Goal: Task Accomplishment & Management: Complete application form

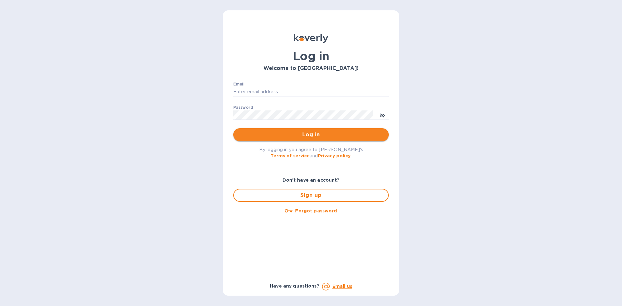
type input "ENTERPRISESMYRAINC@GMAIL.COM"
click at [288, 135] on span "Log in" at bounding box center [310, 135] width 145 height 8
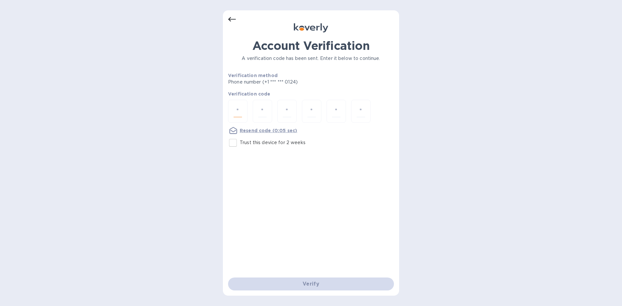
click at [235, 107] on input "number" at bounding box center [237, 111] width 8 height 12
type input "9"
type input "1"
type input "9"
type input "8"
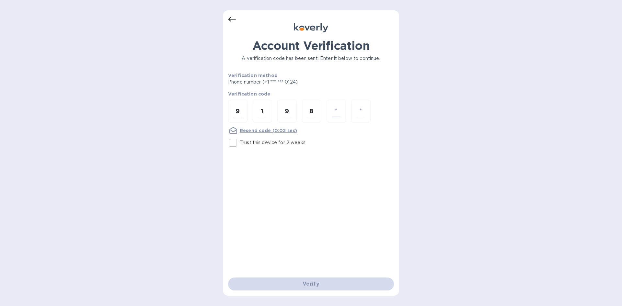
type input "5"
type input "1"
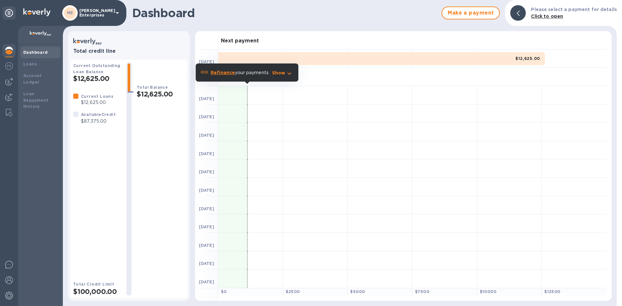
click at [34, 51] on b "Dashboard" at bounding box center [35, 52] width 25 height 5
click at [467, 8] on button "Make a payment" at bounding box center [470, 12] width 58 height 13
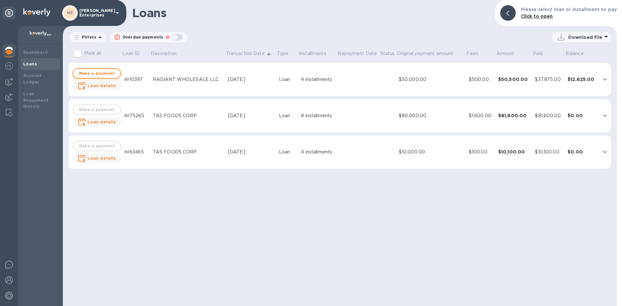
click at [98, 74] on span "Make a payment" at bounding box center [96, 74] width 37 height 8
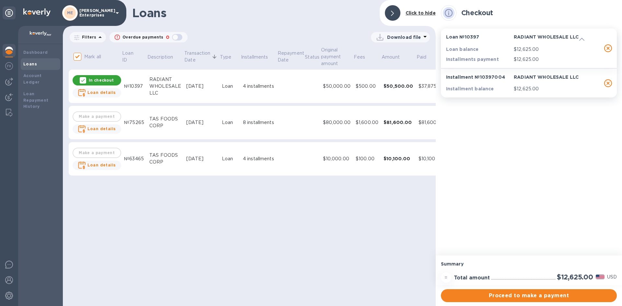
click at [30, 63] on b "Loans" at bounding box center [30, 64] width 14 height 5
click at [611, 83] on icon "button" at bounding box center [608, 83] width 8 height 8
checkbox input "false"
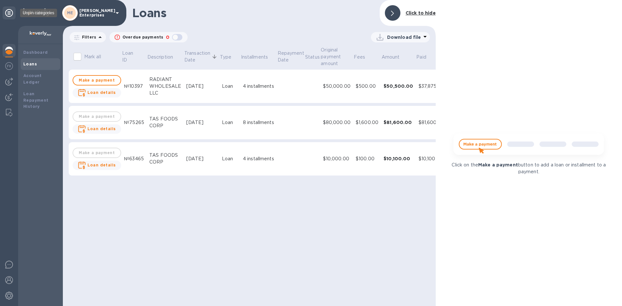
click at [8, 12] on icon at bounding box center [9, 13] width 8 height 8
click at [37, 75] on b "Account Ledger" at bounding box center [32, 78] width 18 height 11
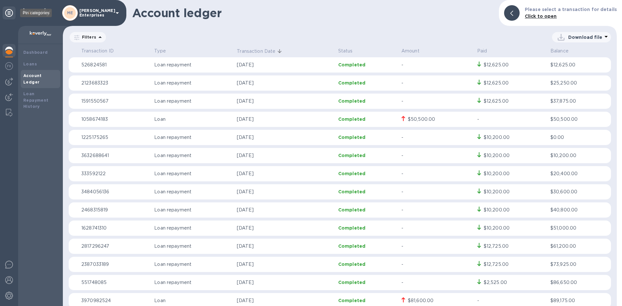
click at [8, 12] on icon at bounding box center [9, 13] width 8 height 8
click at [7, 14] on icon at bounding box center [9, 13] width 8 height 8
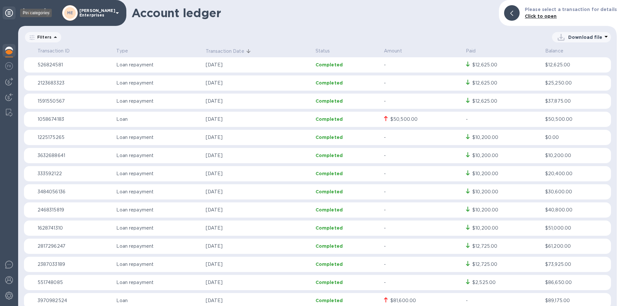
click at [8, 10] on icon at bounding box center [9, 13] width 8 height 8
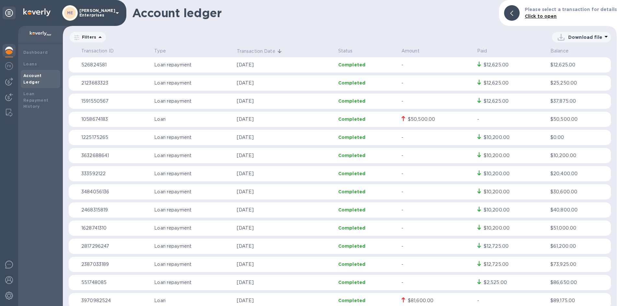
click at [118, 12] on icon at bounding box center [117, 13] width 8 height 8
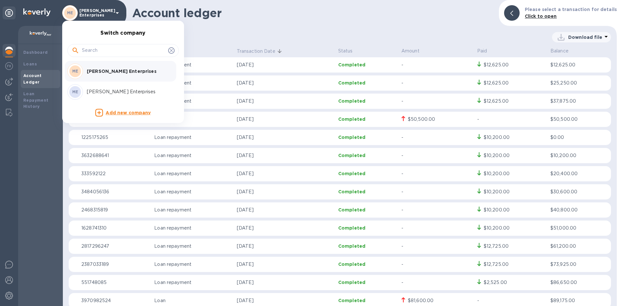
click at [118, 12] on div at bounding box center [311, 153] width 622 height 306
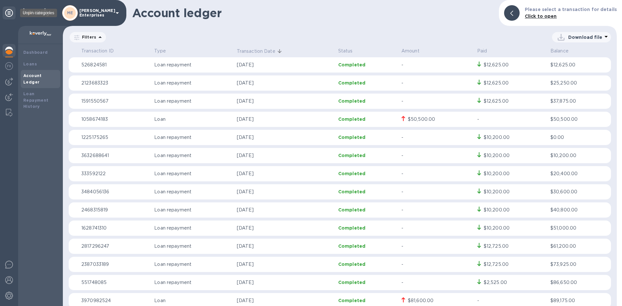
click at [9, 13] on icon at bounding box center [9, 13] width 8 height 8
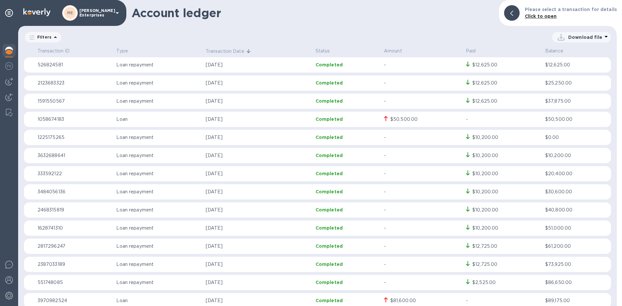
click at [116, 11] on icon at bounding box center [117, 13] width 8 height 8
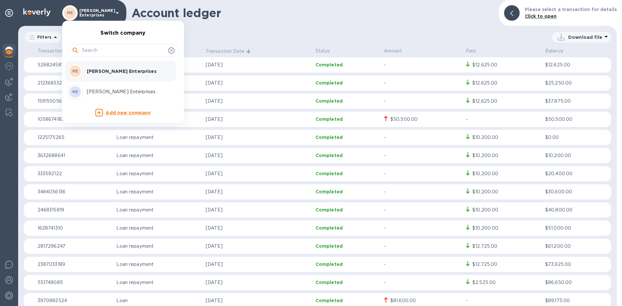
click at [116, 11] on div at bounding box center [311, 153] width 622 height 306
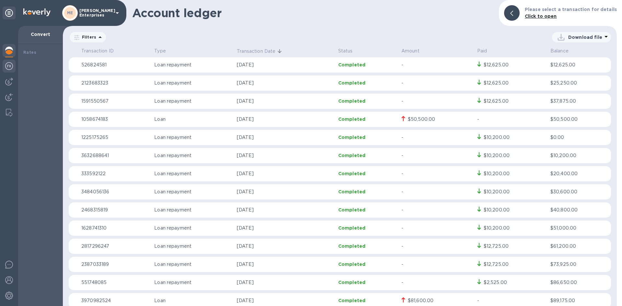
click at [10, 66] on img at bounding box center [9, 66] width 8 height 8
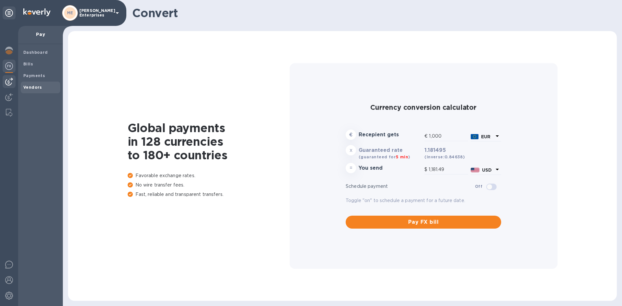
click at [29, 86] on b "Vendors" at bounding box center [32, 87] width 19 height 5
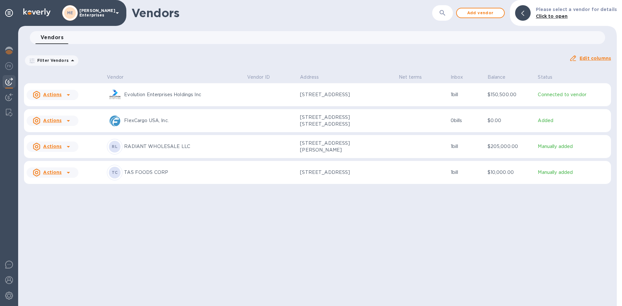
click at [51, 149] on u "Actions" at bounding box center [52, 146] width 18 height 5
click at [176, 149] on div at bounding box center [311, 153] width 622 height 306
click at [57, 149] on u "Actions" at bounding box center [52, 146] width 18 height 5
click at [61, 175] on b "Add new bill" at bounding box center [60, 175] width 30 height 5
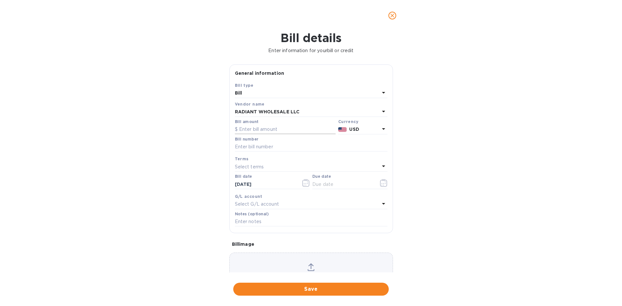
click at [244, 130] on input "text" at bounding box center [285, 130] width 101 height 10
type input "50,000"
click at [253, 140] on label "Bill number" at bounding box center [246, 139] width 23 height 4
click at [252, 144] on input "text" at bounding box center [311, 147] width 153 height 10
type input "465"
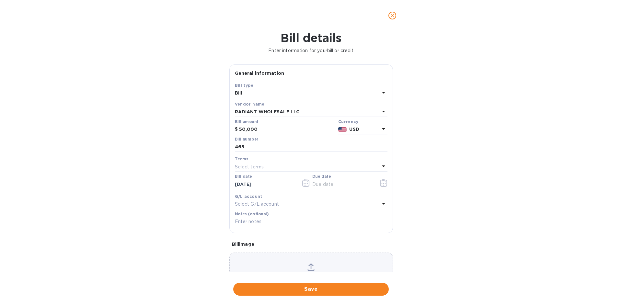
click at [265, 166] on div "Select terms" at bounding box center [307, 166] width 145 height 9
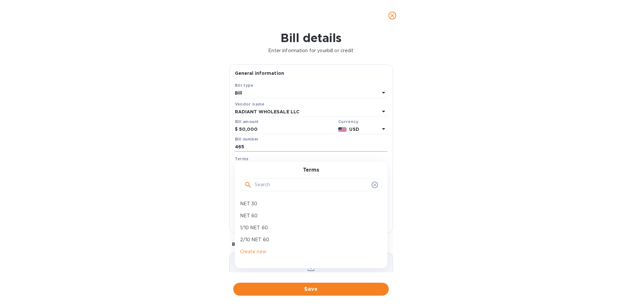
click at [279, 151] on input "465" at bounding box center [311, 147] width 153 height 10
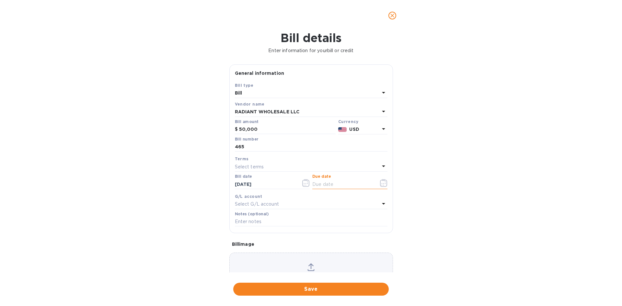
click at [323, 181] on input "text" at bounding box center [342, 184] width 61 height 10
click at [380, 182] on icon "button" at bounding box center [383, 183] width 7 height 8
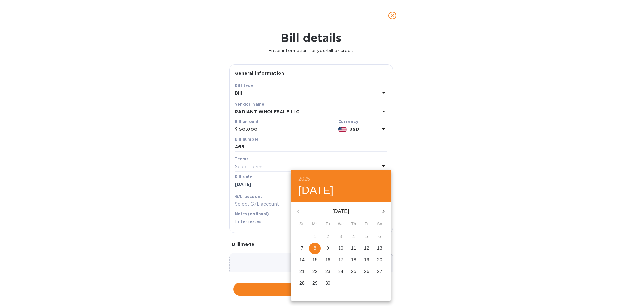
click at [327, 247] on p "9" at bounding box center [327, 248] width 3 height 6
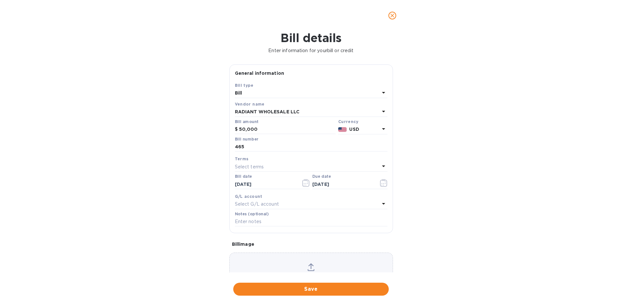
click at [310, 266] on icon at bounding box center [310, 266] width 5 height 6
click at [361, 128] on p "USD" at bounding box center [364, 129] width 30 height 7
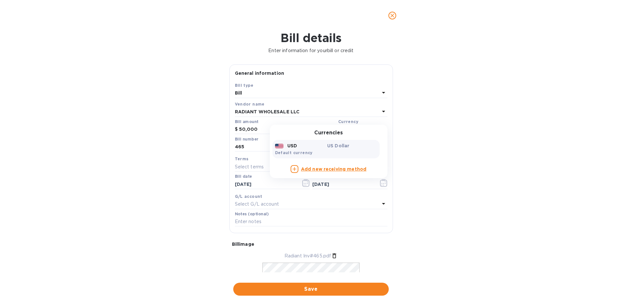
click at [327, 147] on p "US Dollar" at bounding box center [352, 145] width 50 height 6
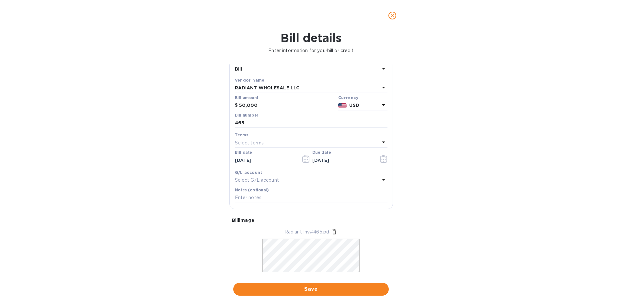
scroll to position [54, 0]
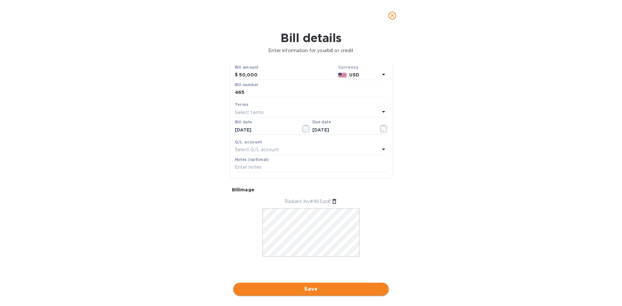
click at [330, 286] on span "Save" at bounding box center [310, 289] width 145 height 8
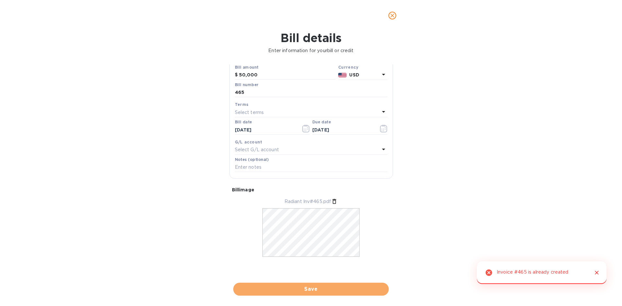
click at [297, 286] on span "Save" at bounding box center [310, 289] width 145 height 8
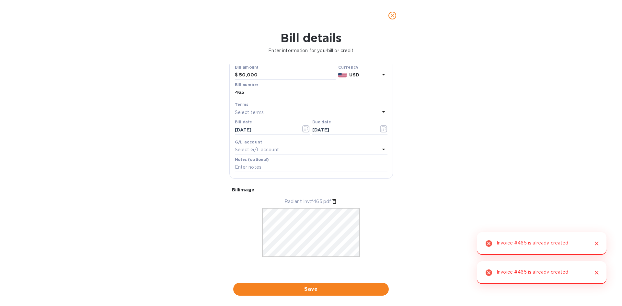
click at [595, 243] on icon "Close" at bounding box center [596, 243] width 6 height 6
click at [596, 272] on icon "Close" at bounding box center [596, 272] width 6 height 6
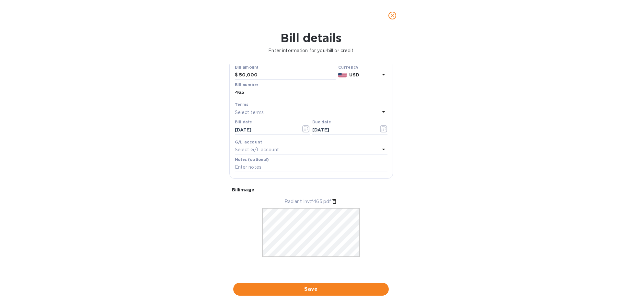
scroll to position [0, 0]
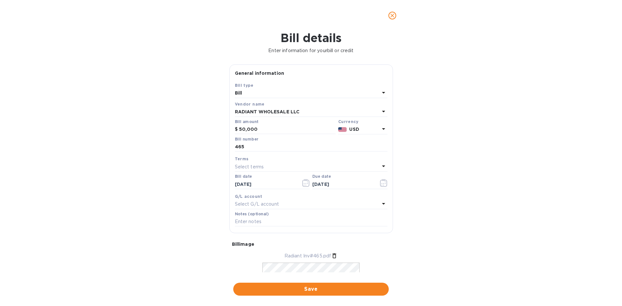
click at [244, 168] on p "Select terms" at bounding box center [249, 167] width 29 height 7
click at [248, 201] on p "NET 30" at bounding box center [308, 203] width 137 height 7
type input "[DATE]"
click at [311, 288] on span "Save" at bounding box center [310, 289] width 145 height 8
click at [596, 275] on icon "Close" at bounding box center [596, 272] width 6 height 6
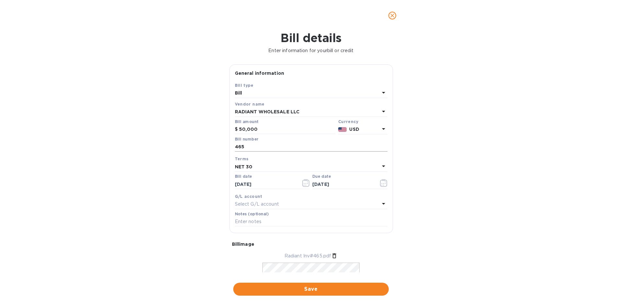
click at [248, 147] on input "465" at bounding box center [311, 147] width 153 height 10
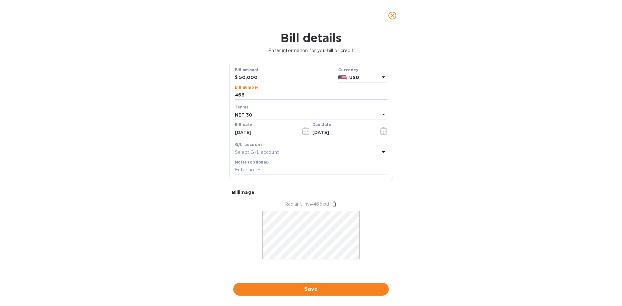
scroll to position [54, 0]
type input "466"
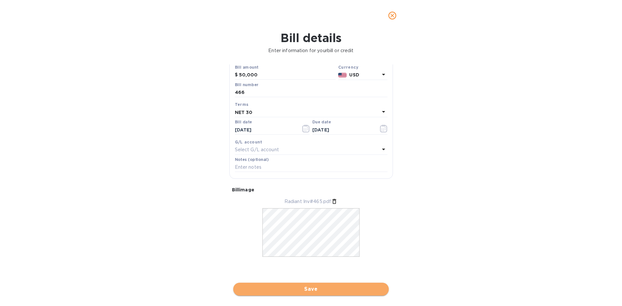
click at [325, 286] on span "Save" at bounding box center [310, 289] width 145 height 8
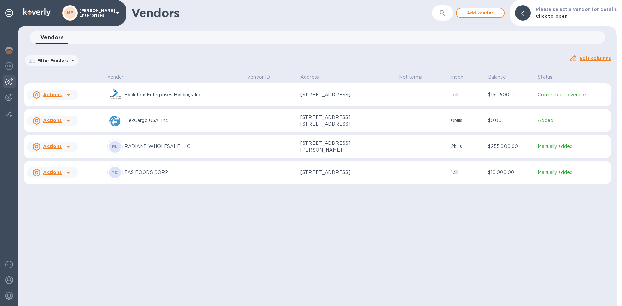
click at [65, 147] on icon at bounding box center [68, 147] width 8 height 8
click at [176, 208] on div at bounding box center [311, 153] width 622 height 306
click at [167, 148] on p "RADIANT WHOLESALE LLC" at bounding box center [183, 146] width 118 height 7
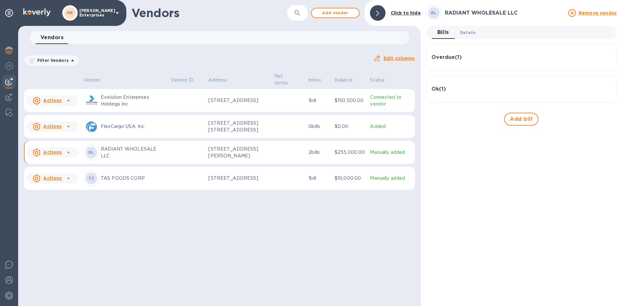
click at [466, 33] on span "Details 0" at bounding box center [468, 32] width 16 height 7
